Goal: Find specific page/section: Find specific page/section

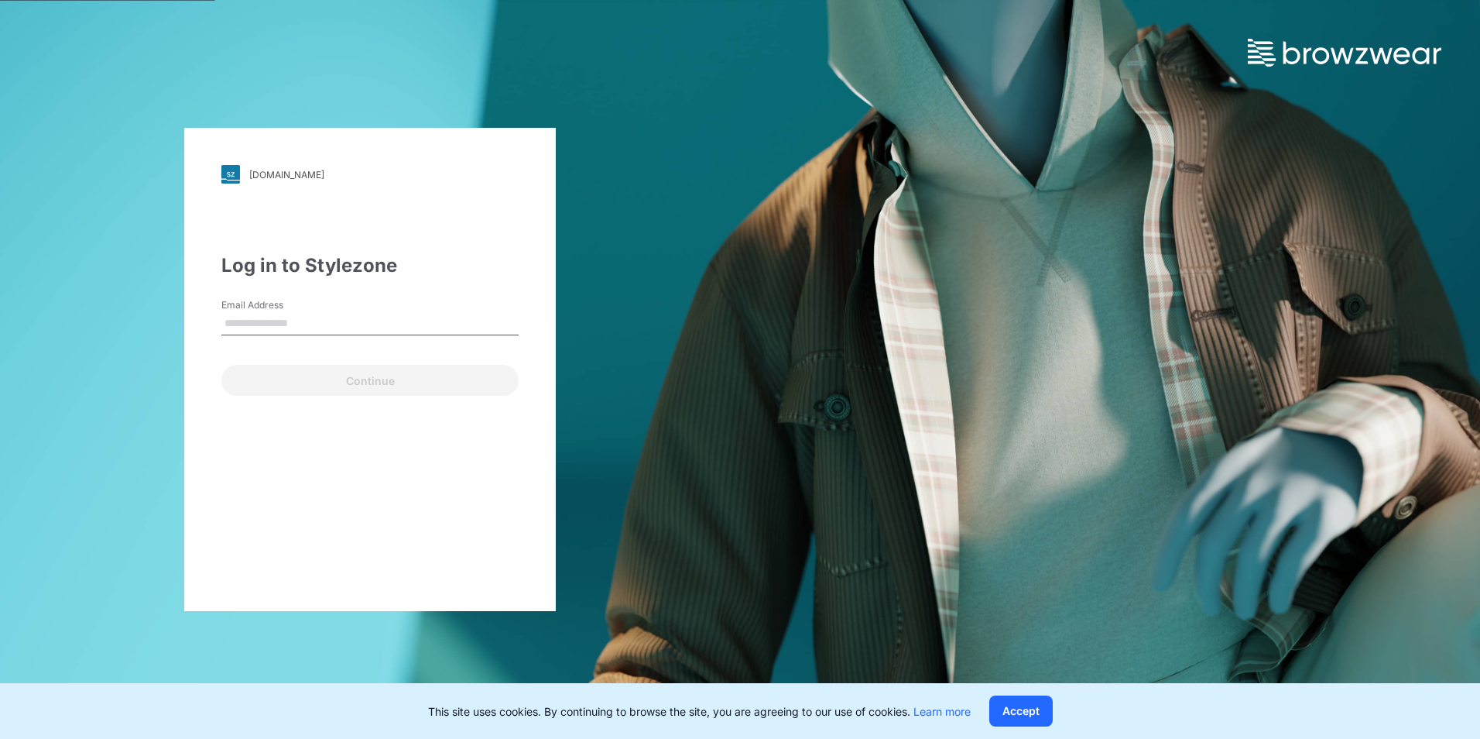
click at [344, 322] on input "Email Address" at bounding box center [369, 323] width 297 height 23
type input "**********"
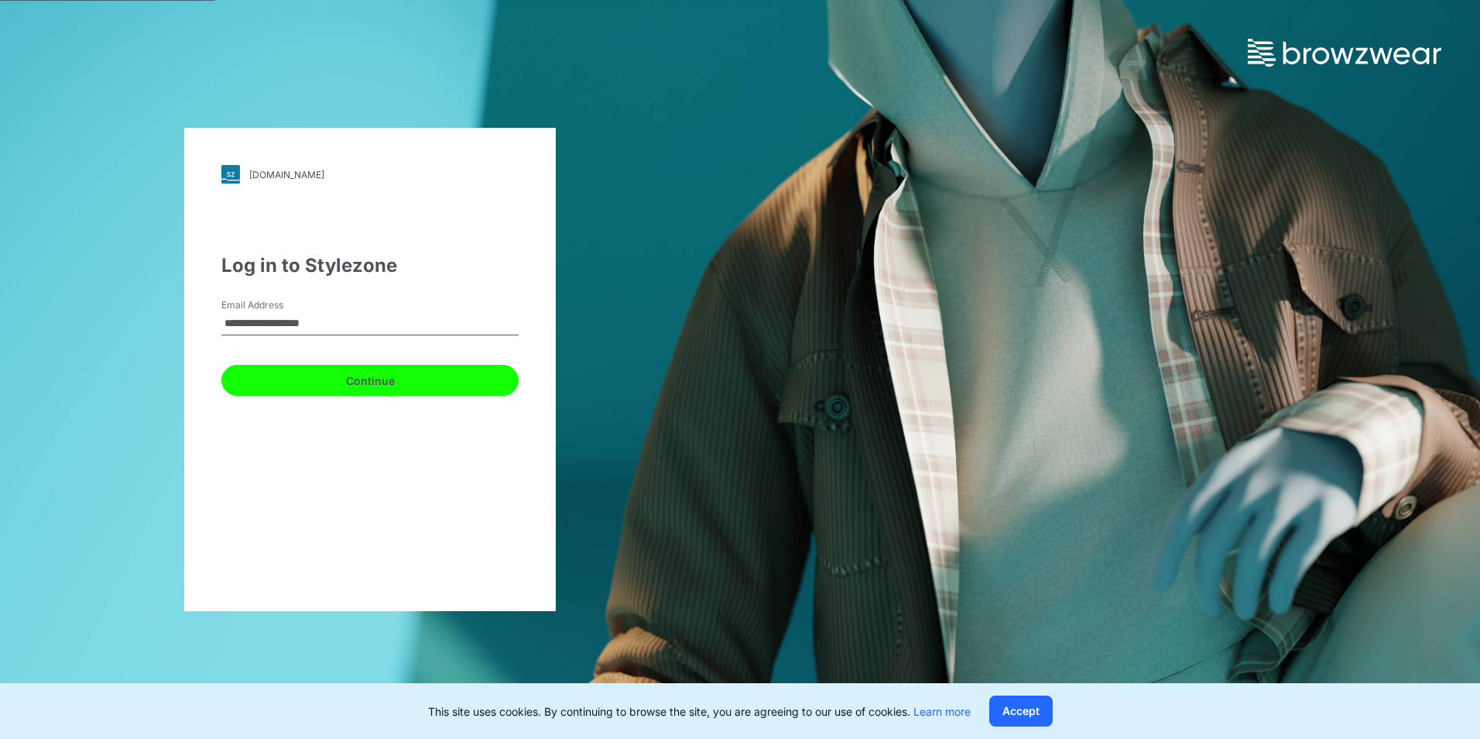
click at [348, 386] on button "Continue" at bounding box center [369, 380] width 297 height 31
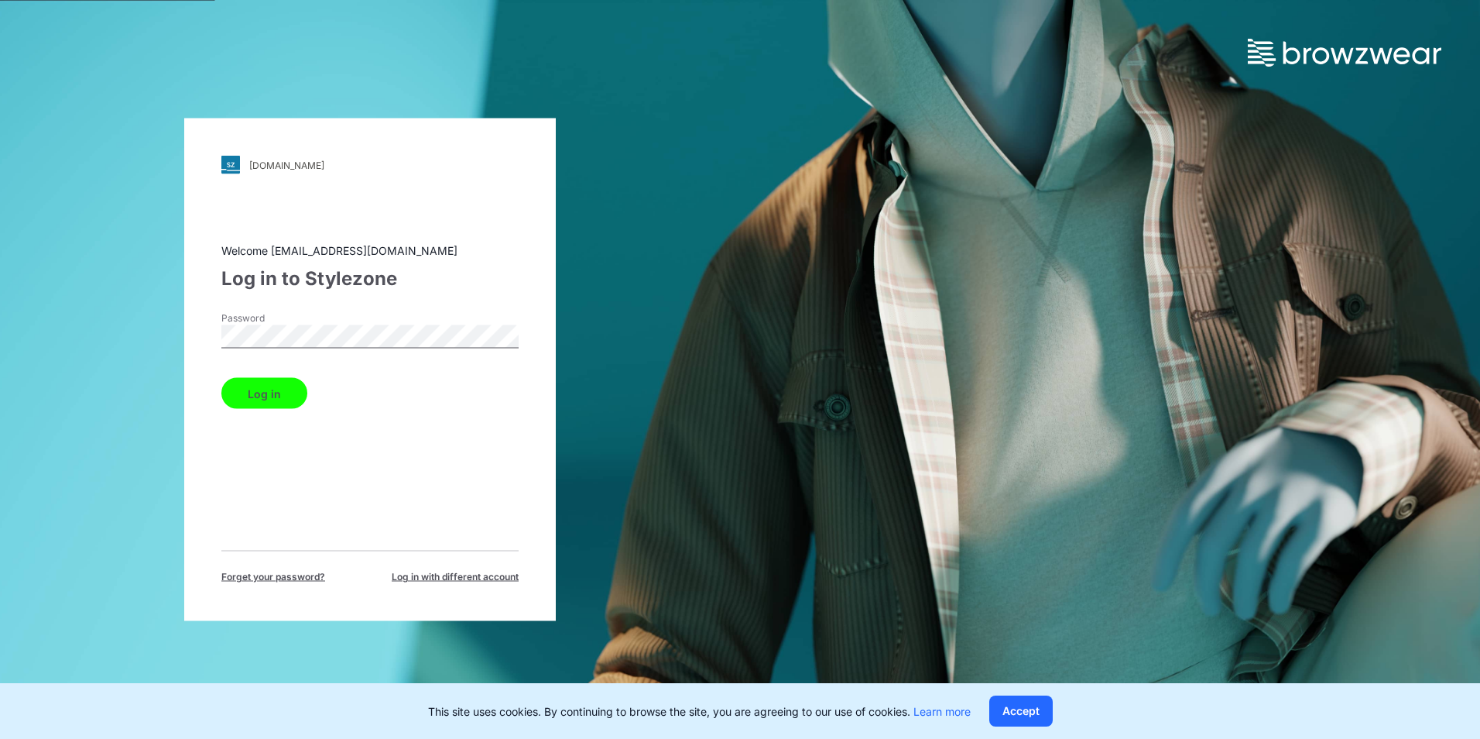
click at [269, 392] on button "Log in" at bounding box center [264, 393] width 86 height 31
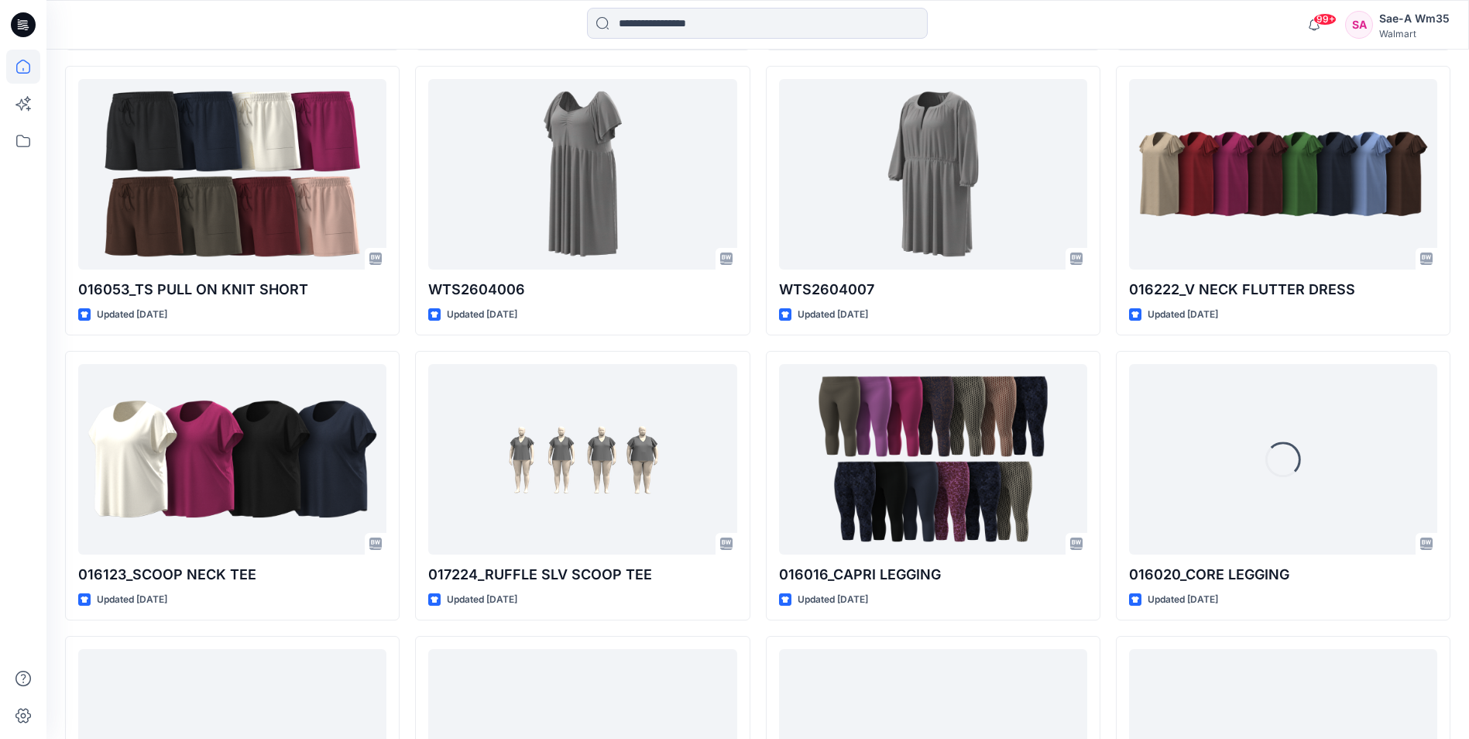
scroll to position [1362, 0]
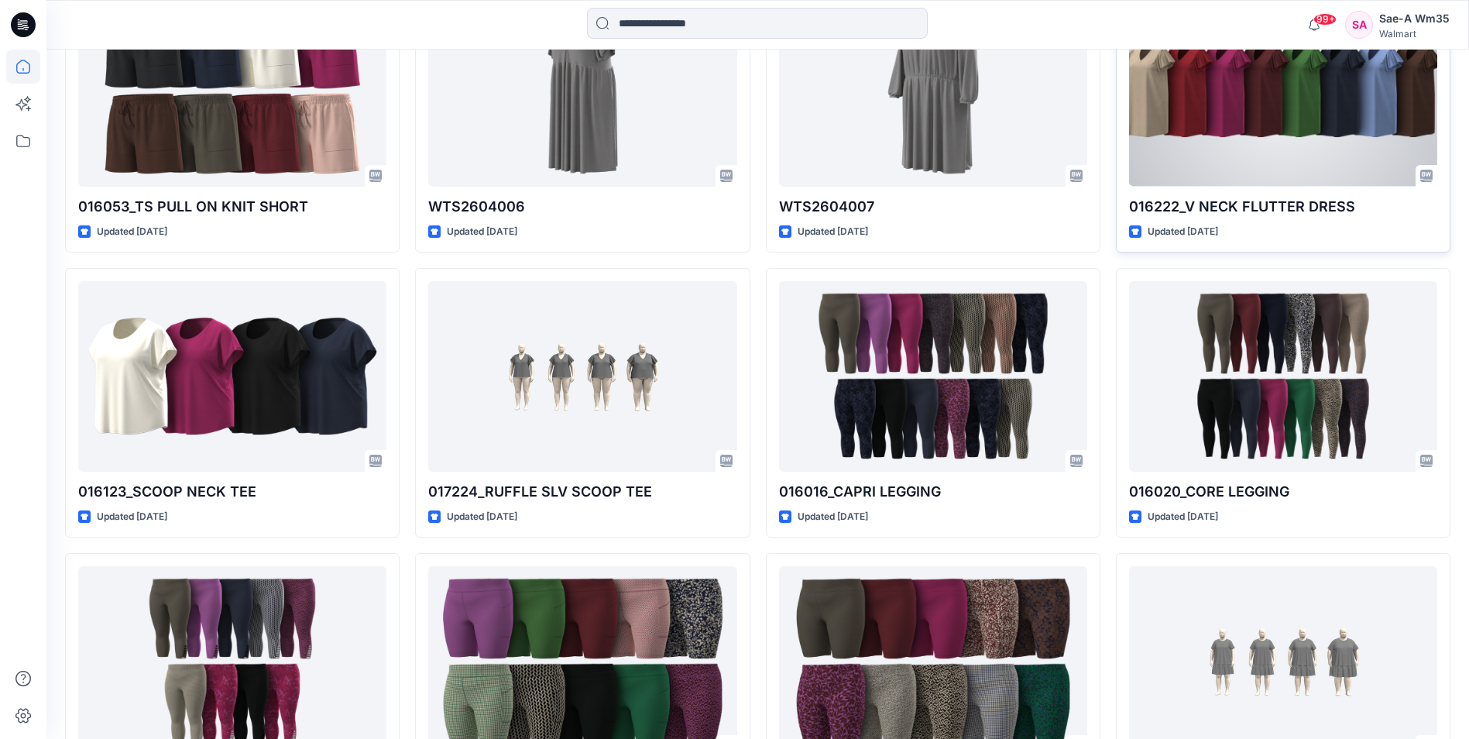
click at [1246, 142] on div at bounding box center [1283, 91] width 308 height 190
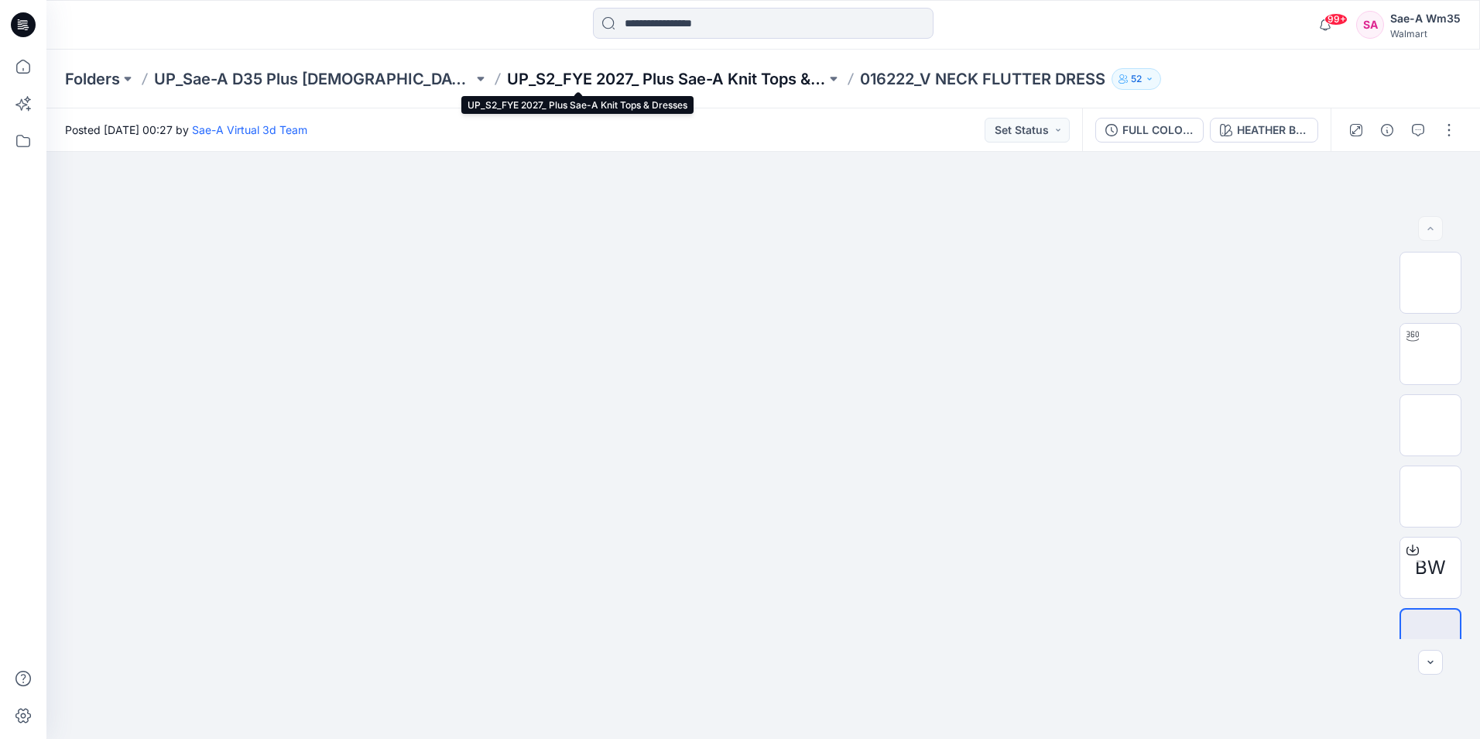
click at [554, 78] on p "UP_S2_FYE 2027_ Plus Sae-A Knit Tops & Dresses" at bounding box center [666, 79] width 319 height 22
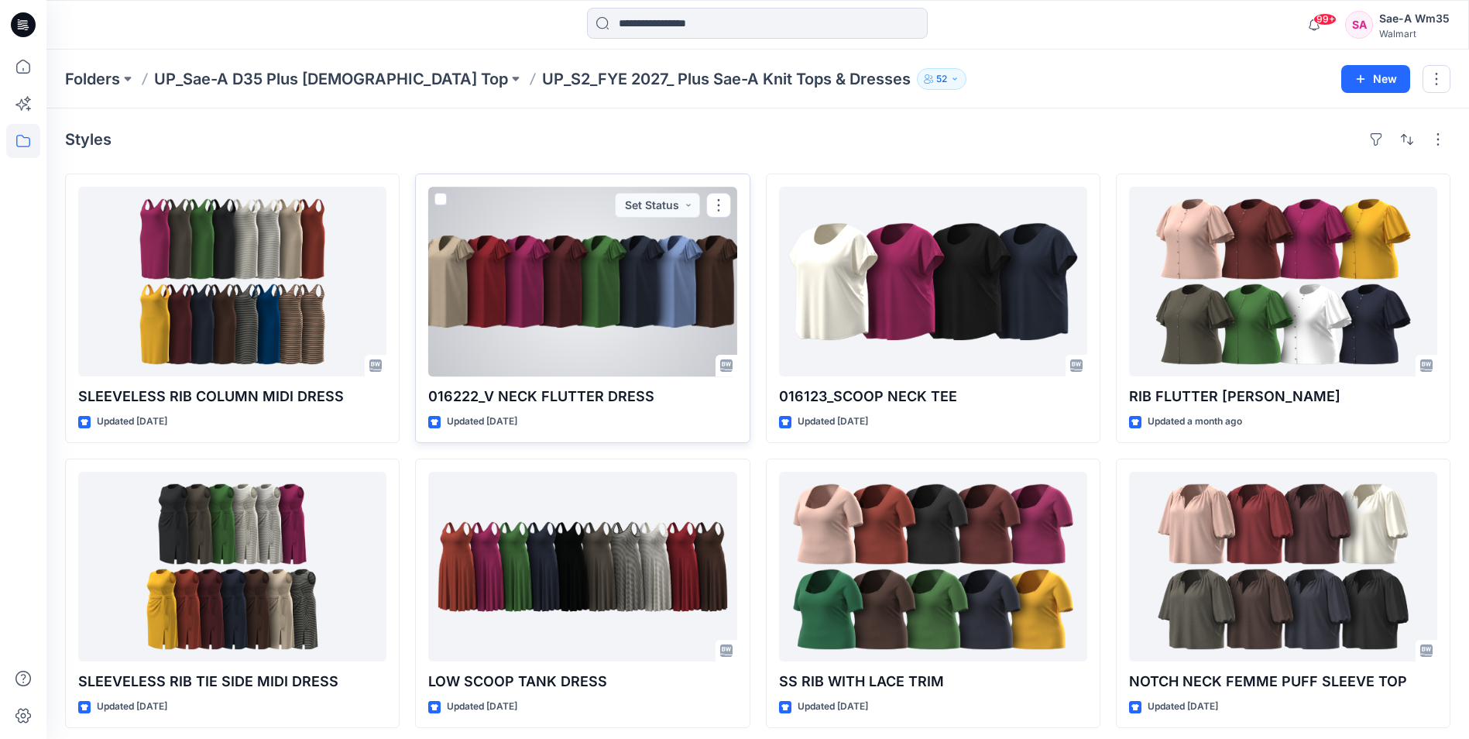
click at [567, 401] on p "016222_V NECK FLUTTER DRESS" at bounding box center [582, 397] width 308 height 22
click at [567, 301] on div at bounding box center [582, 282] width 308 height 190
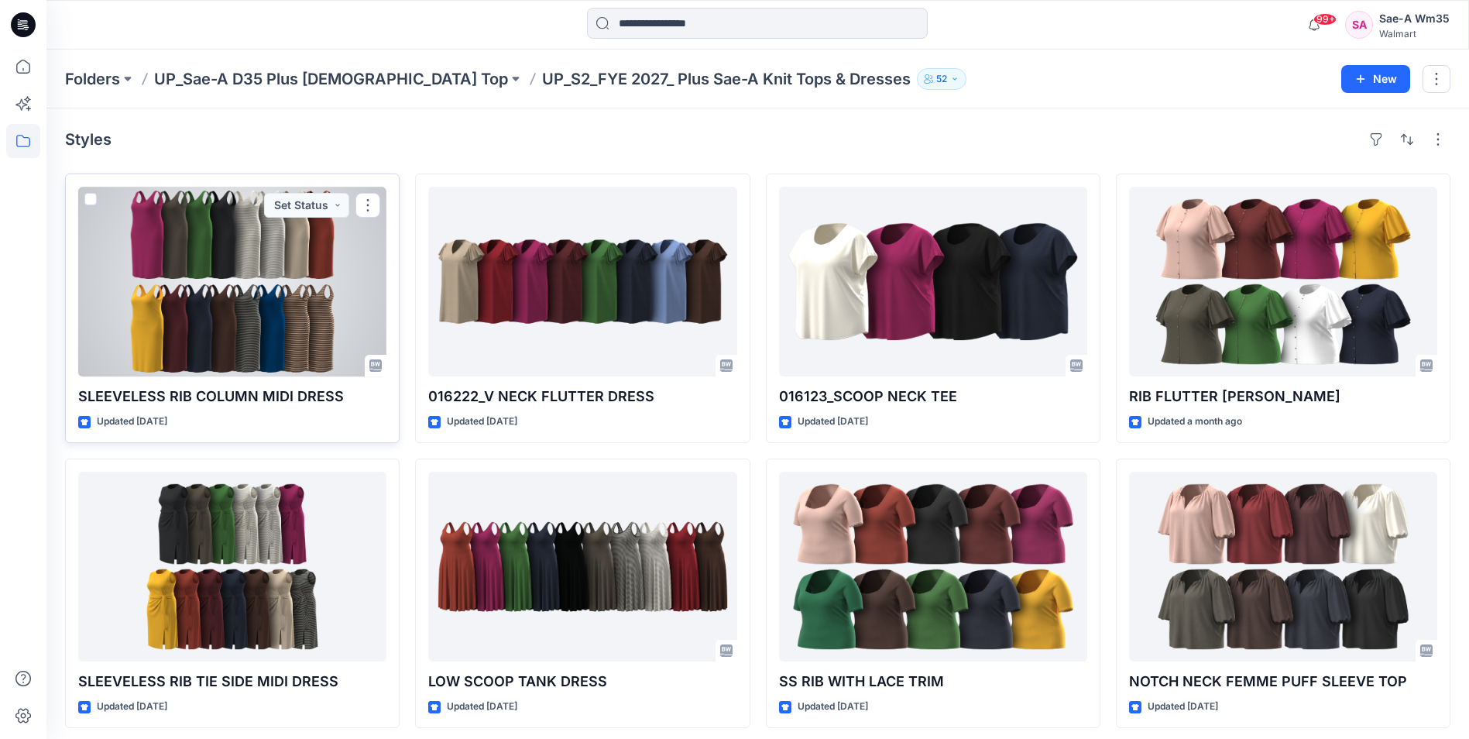
click at [327, 347] on div at bounding box center [232, 282] width 308 height 190
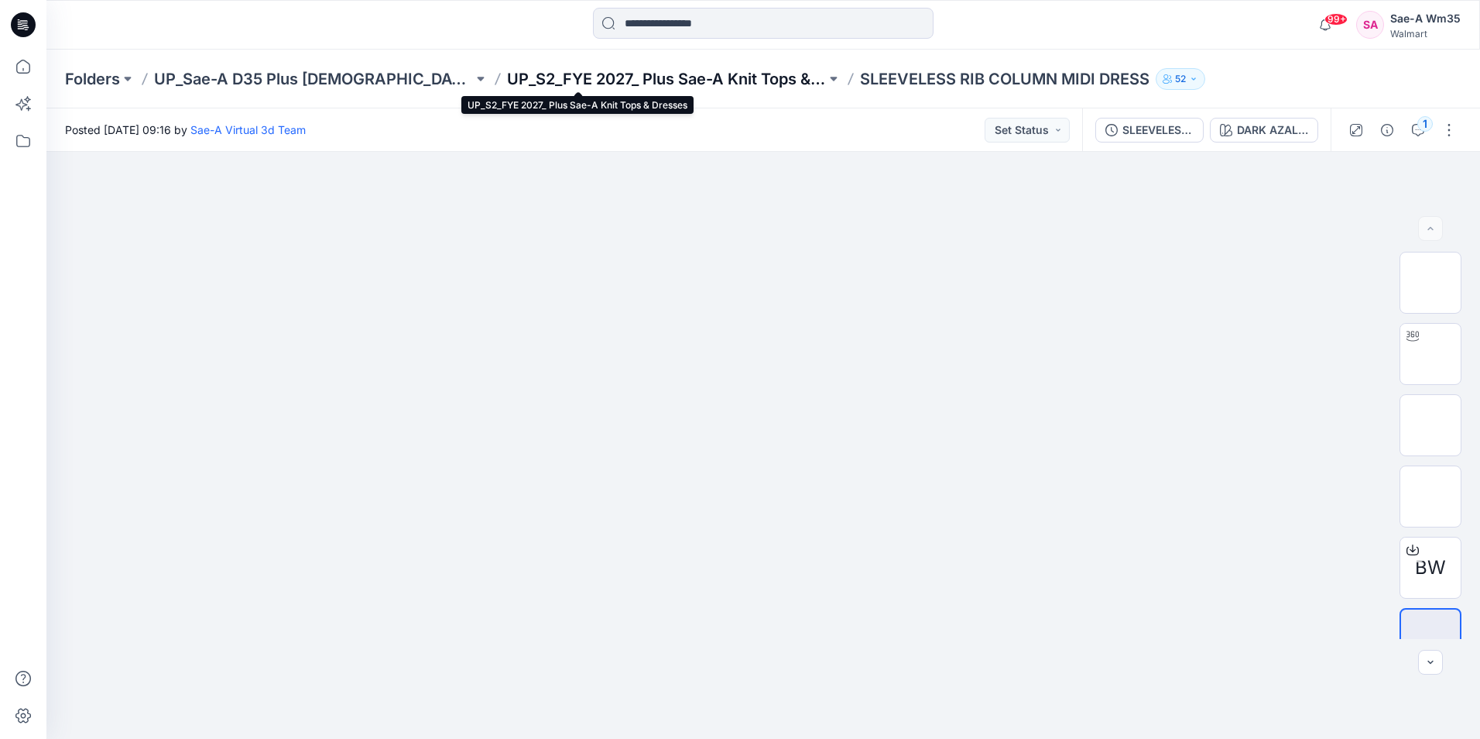
click at [507, 80] on p "UP_S2_FYE 2027_ Plus Sae-A Knit Tops & Dresses" at bounding box center [666, 79] width 319 height 22
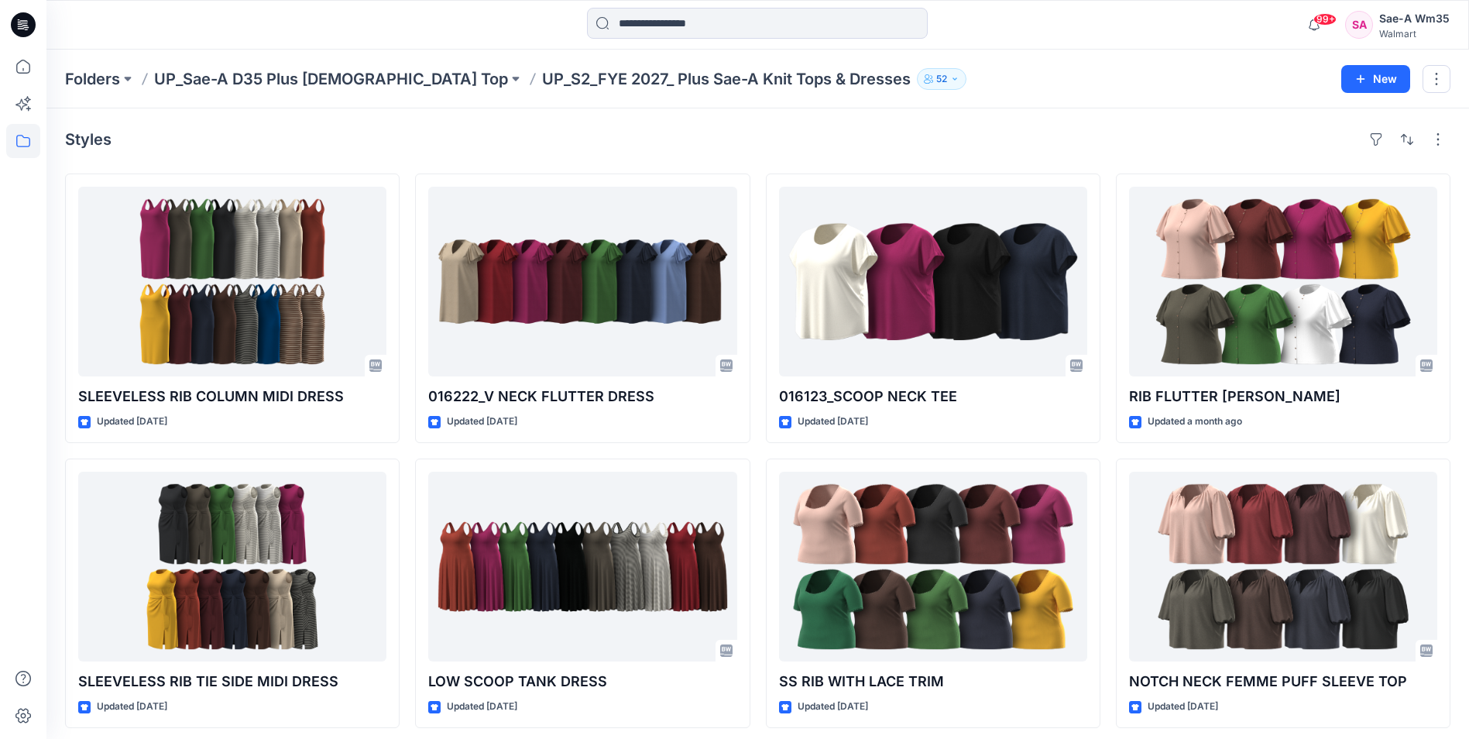
click at [542, 81] on p "UP_S2_FYE 2027_ Plus Sae-A Knit Tops & Dresses" at bounding box center [726, 79] width 368 height 22
click at [352, 75] on p "UP_Sae-A D35 Plus [DEMOGRAPHIC_DATA] Top" at bounding box center [331, 79] width 354 height 22
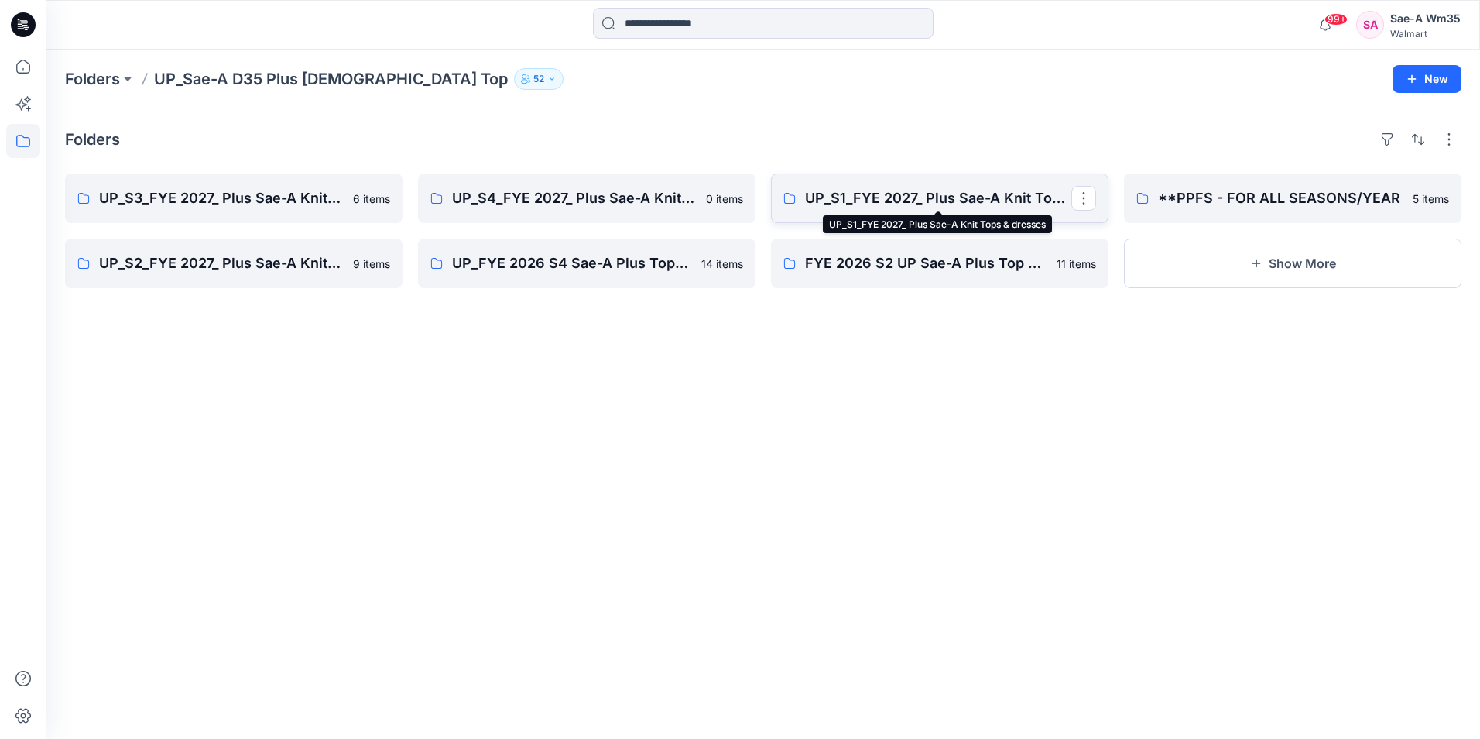
click at [948, 193] on p "UP_S1_FYE 2027_ Plus Sae-A Knit Tops & dresses" at bounding box center [938, 198] width 266 height 22
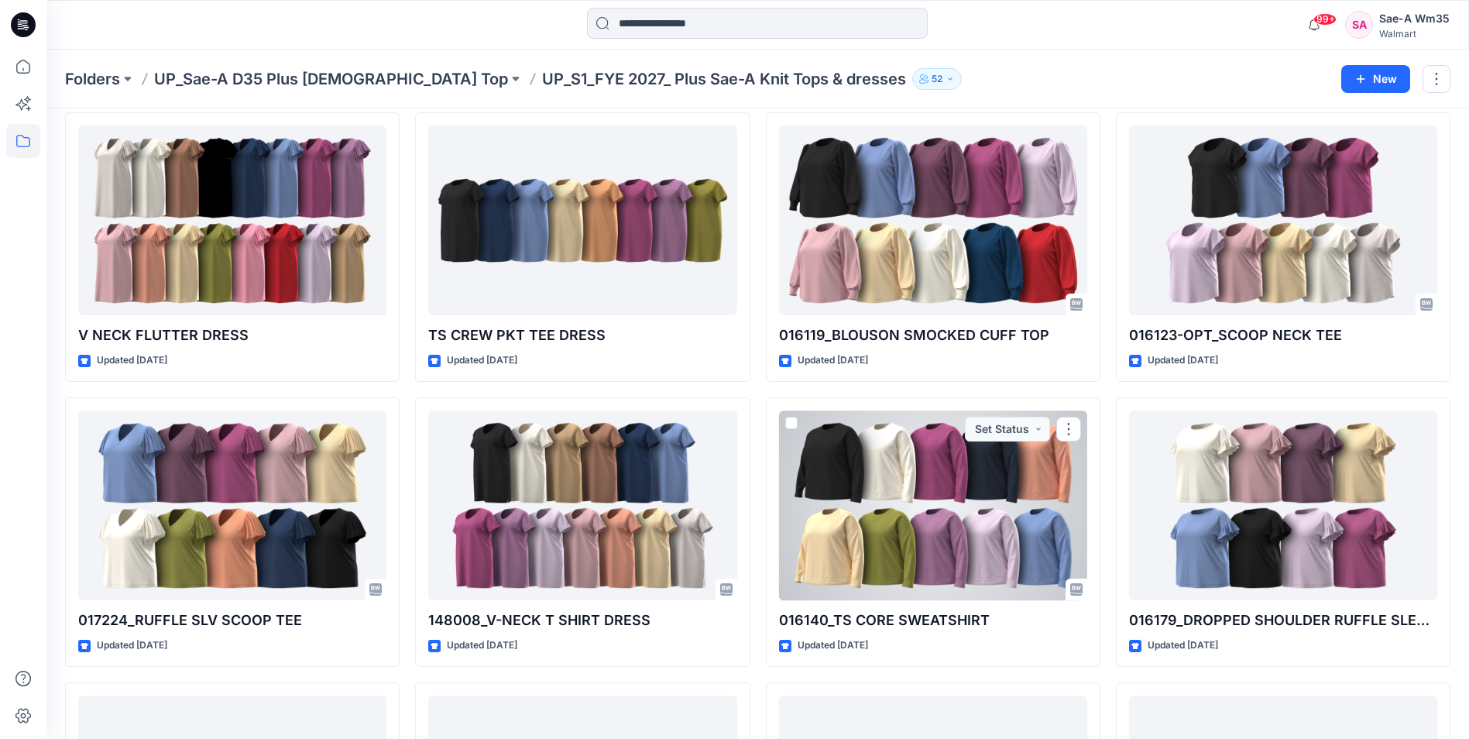
scroll to position [893, 0]
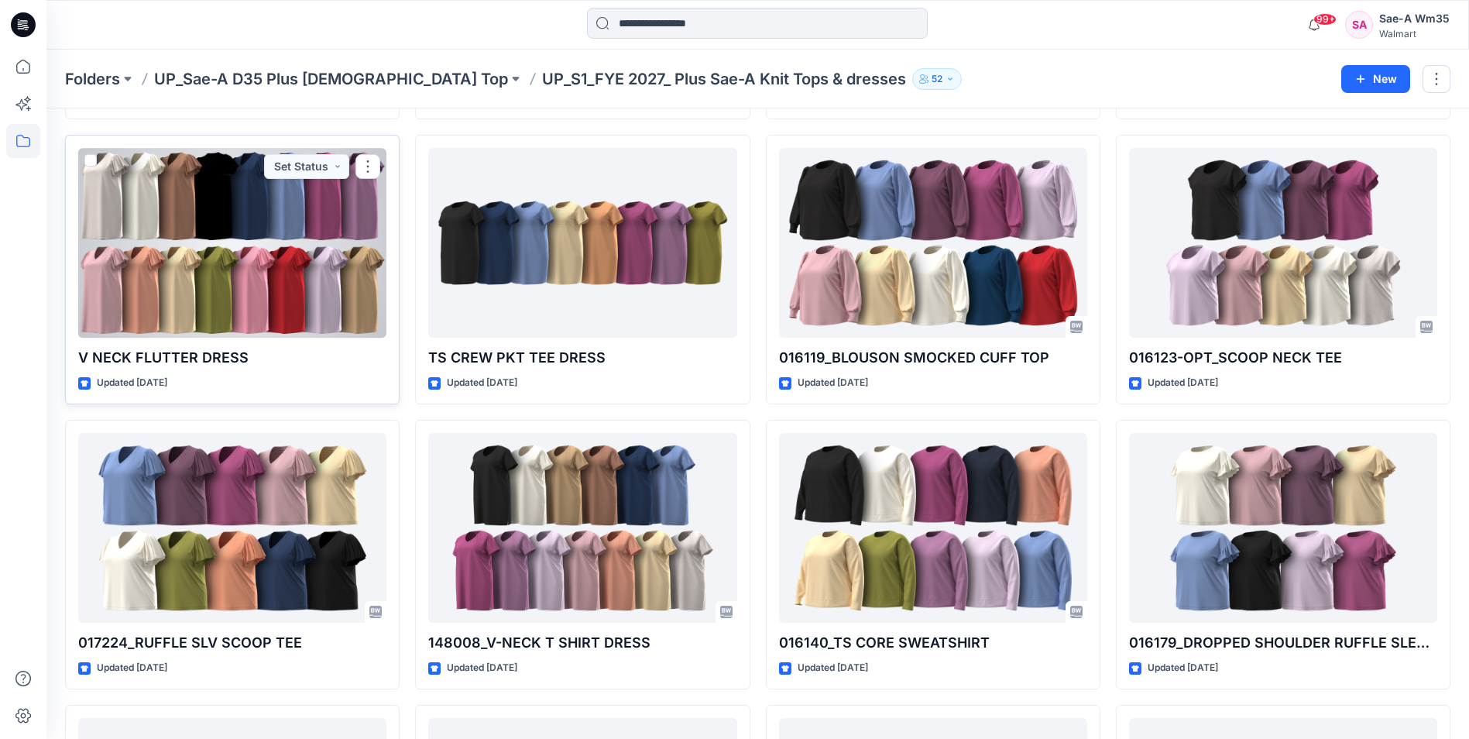
click at [304, 277] on div at bounding box center [232, 243] width 308 height 190
